Goal: Task Accomplishment & Management: Manage account settings

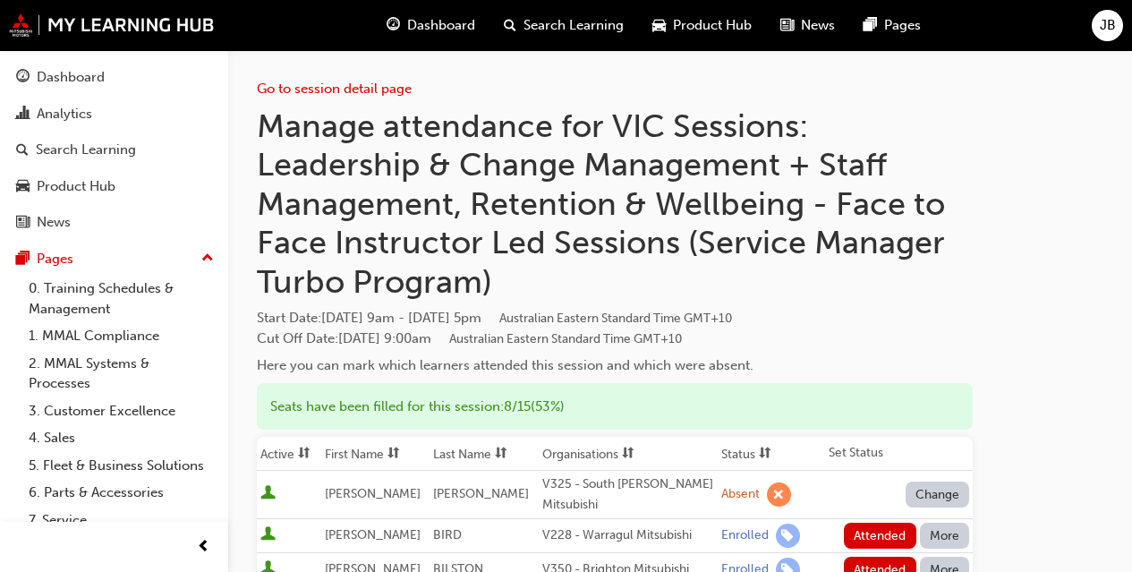
scroll to position [322, 0]
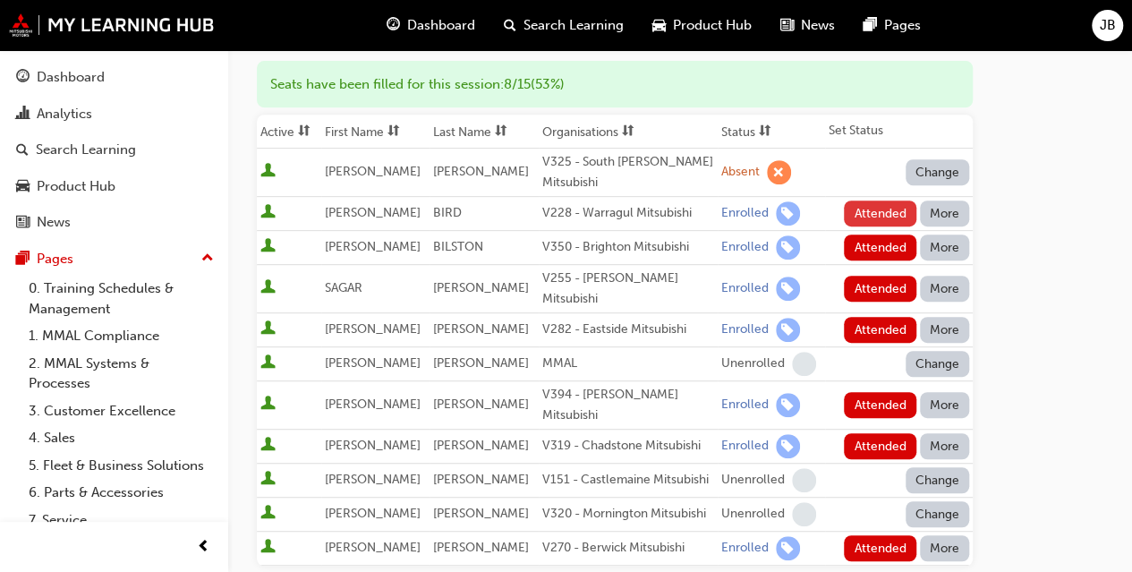
click at [859, 212] on button "Attended" at bounding box center [880, 213] width 72 height 26
click at [869, 240] on button "Attended" at bounding box center [880, 247] width 72 height 26
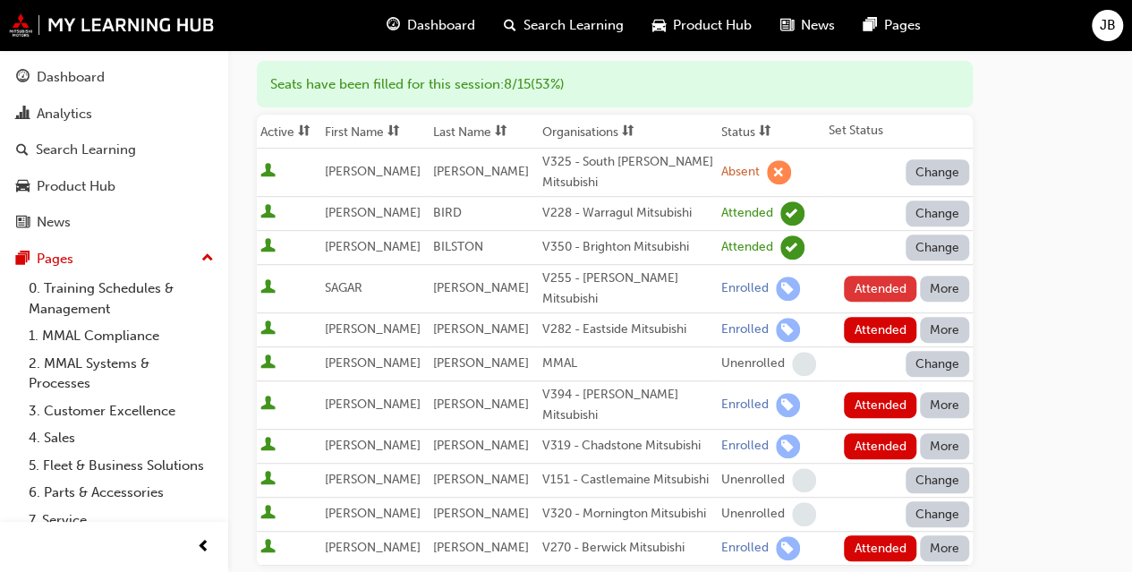
click at [877, 276] on button "Attended" at bounding box center [880, 289] width 72 height 26
click at [877, 317] on button "Attended" at bounding box center [880, 330] width 72 height 26
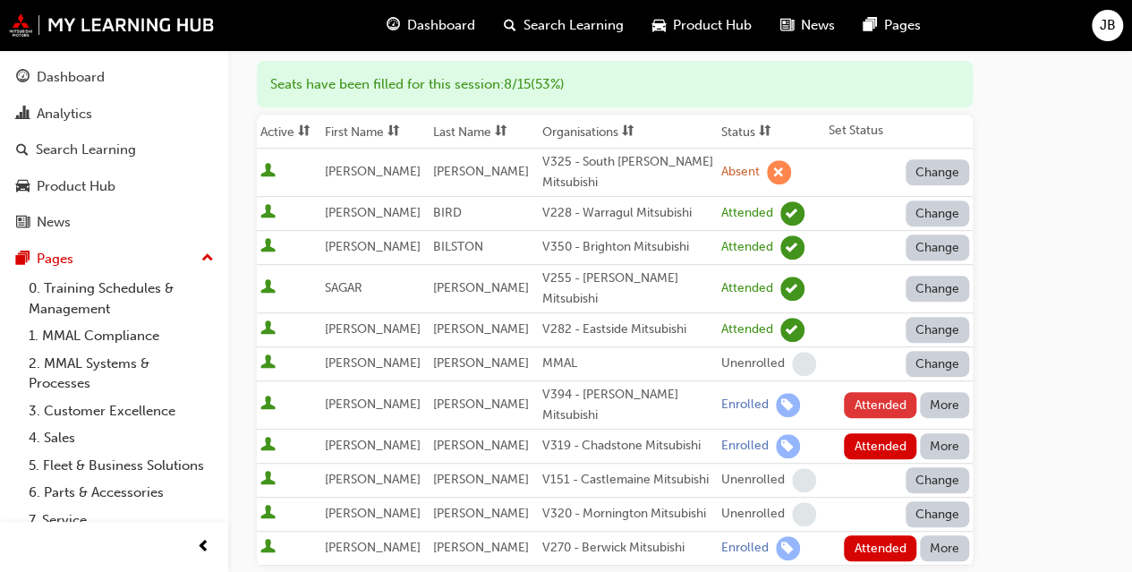
click at [877, 392] on button "Attended" at bounding box center [880, 405] width 72 height 26
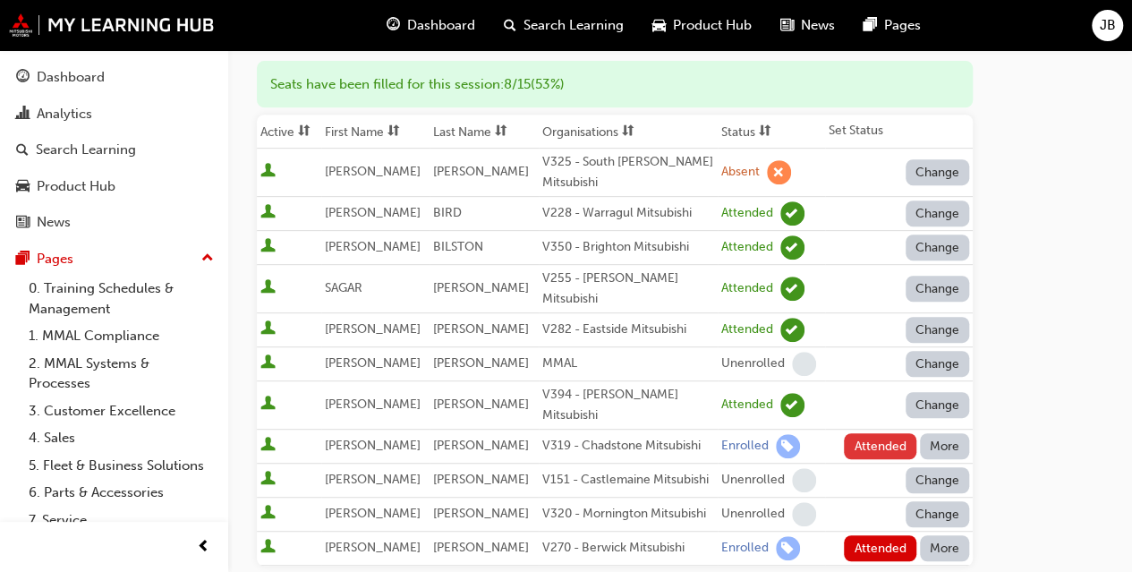
click at [881, 433] on button "Attended" at bounding box center [880, 446] width 72 height 26
click at [880, 535] on button "Attended" at bounding box center [880, 548] width 72 height 26
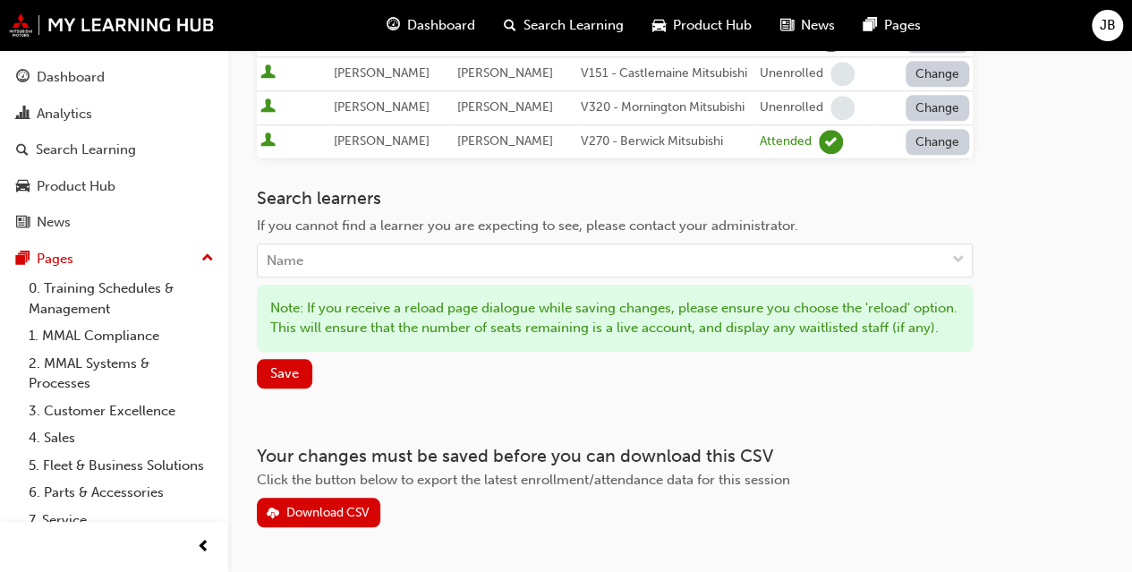
scroll to position [729, 0]
click at [290, 364] on span "Save" at bounding box center [284, 372] width 29 height 16
